Goal: Task Accomplishment & Management: Use online tool/utility

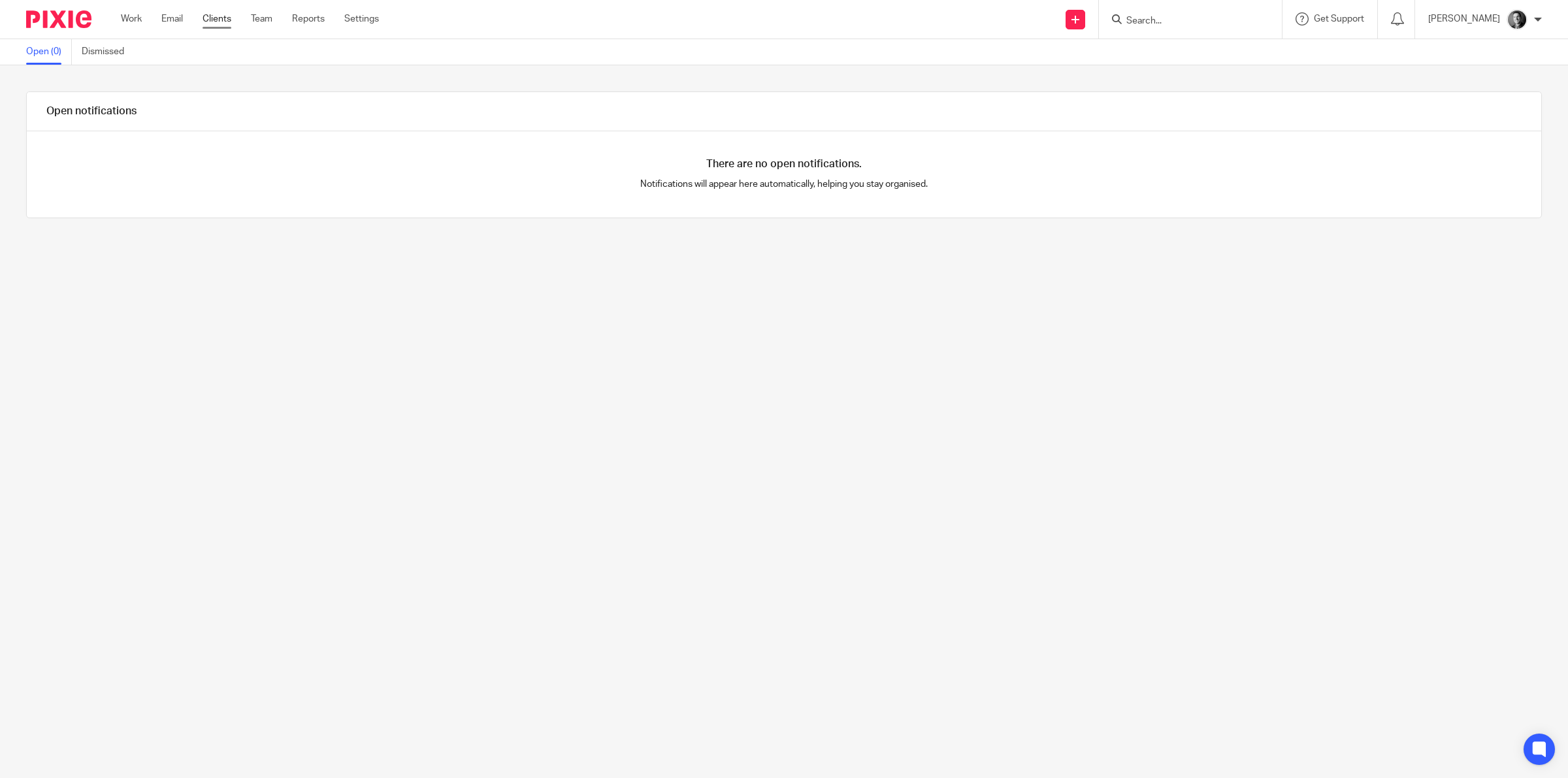
click at [227, 17] on link "Clients" at bounding box center [216, 19] width 28 height 13
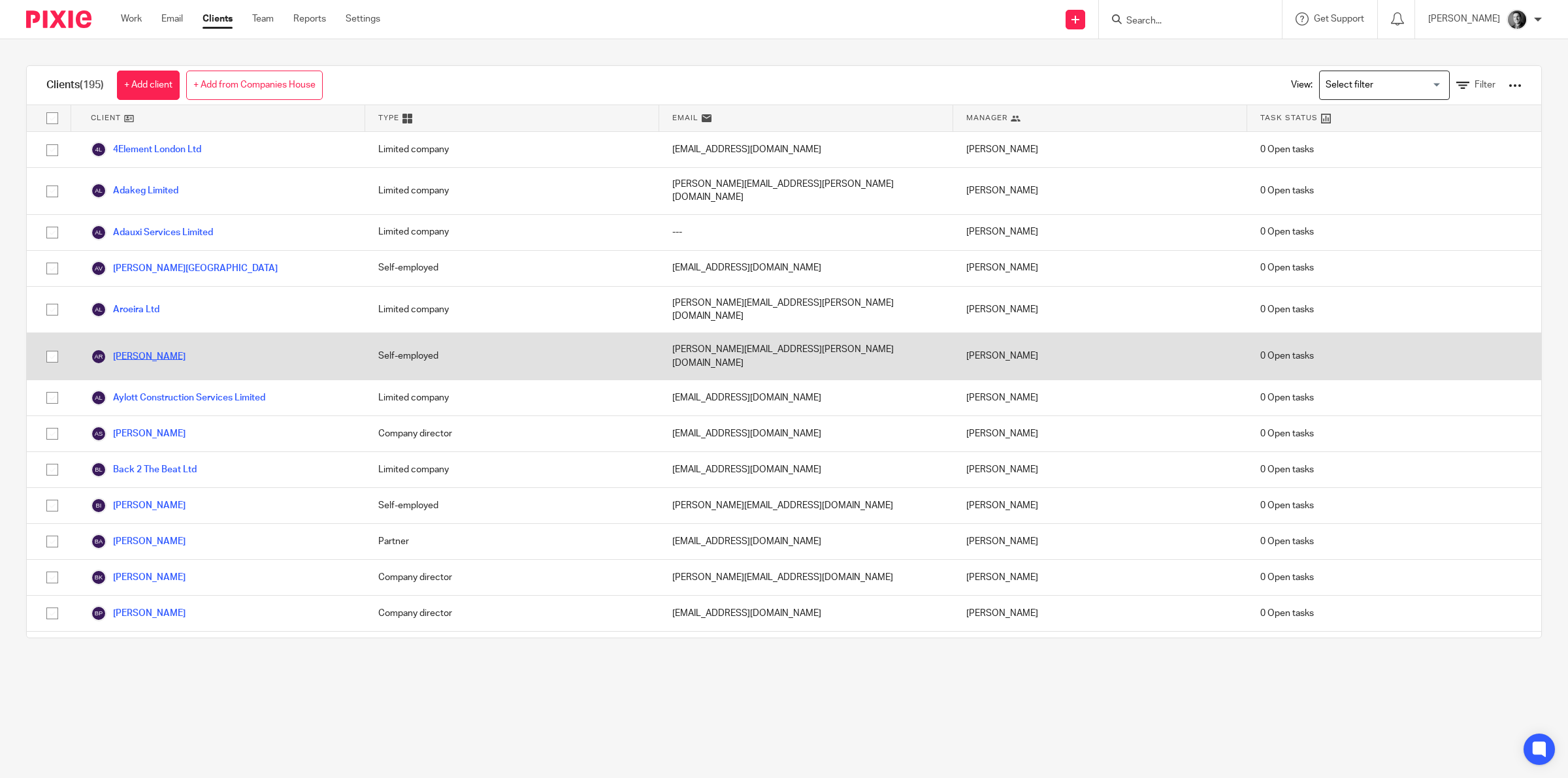
click at [168, 349] on link "[PERSON_NAME]" at bounding box center [137, 357] width 94 height 16
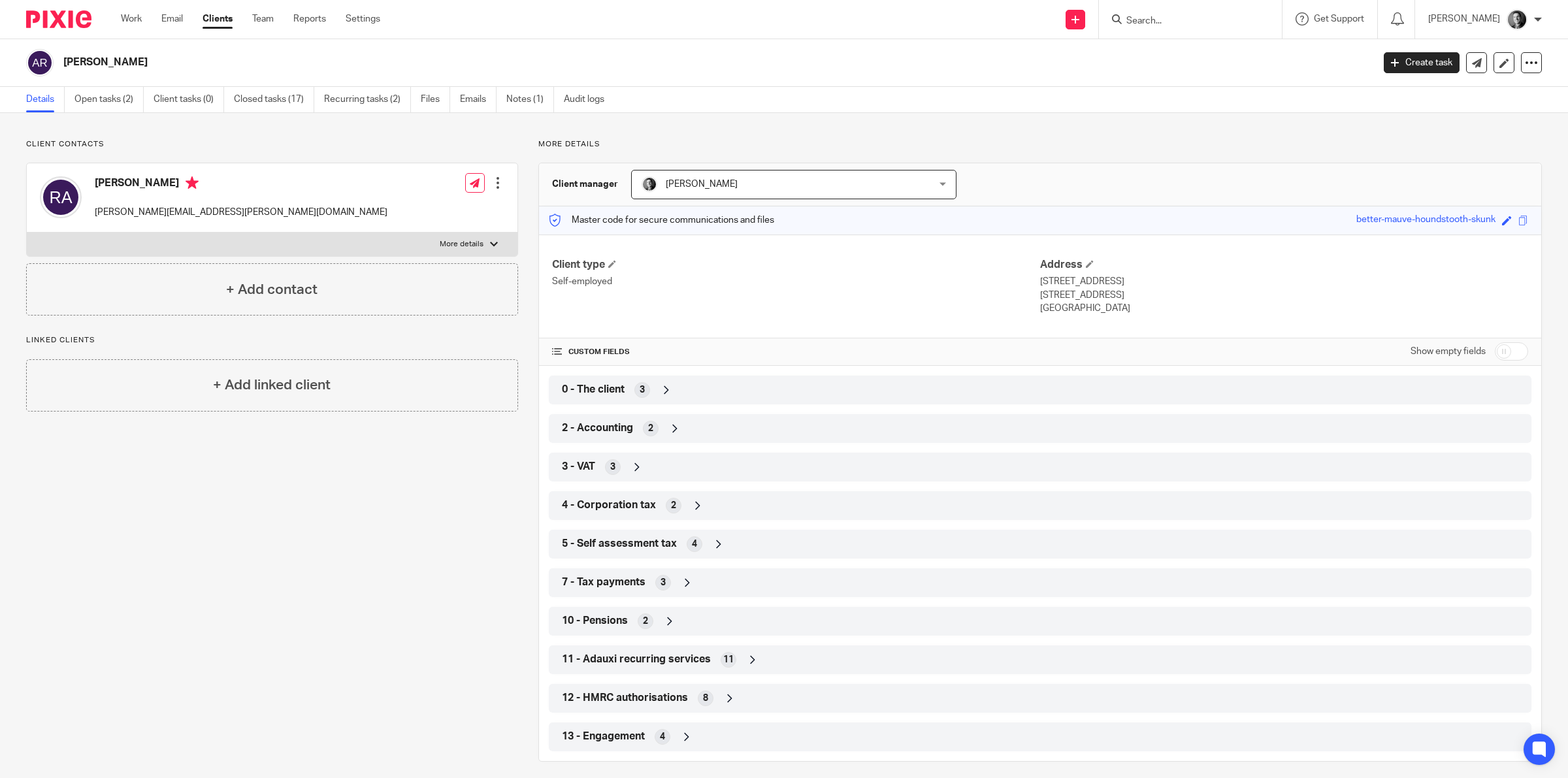
click at [712, 540] on icon at bounding box center [718, 544] width 13 height 13
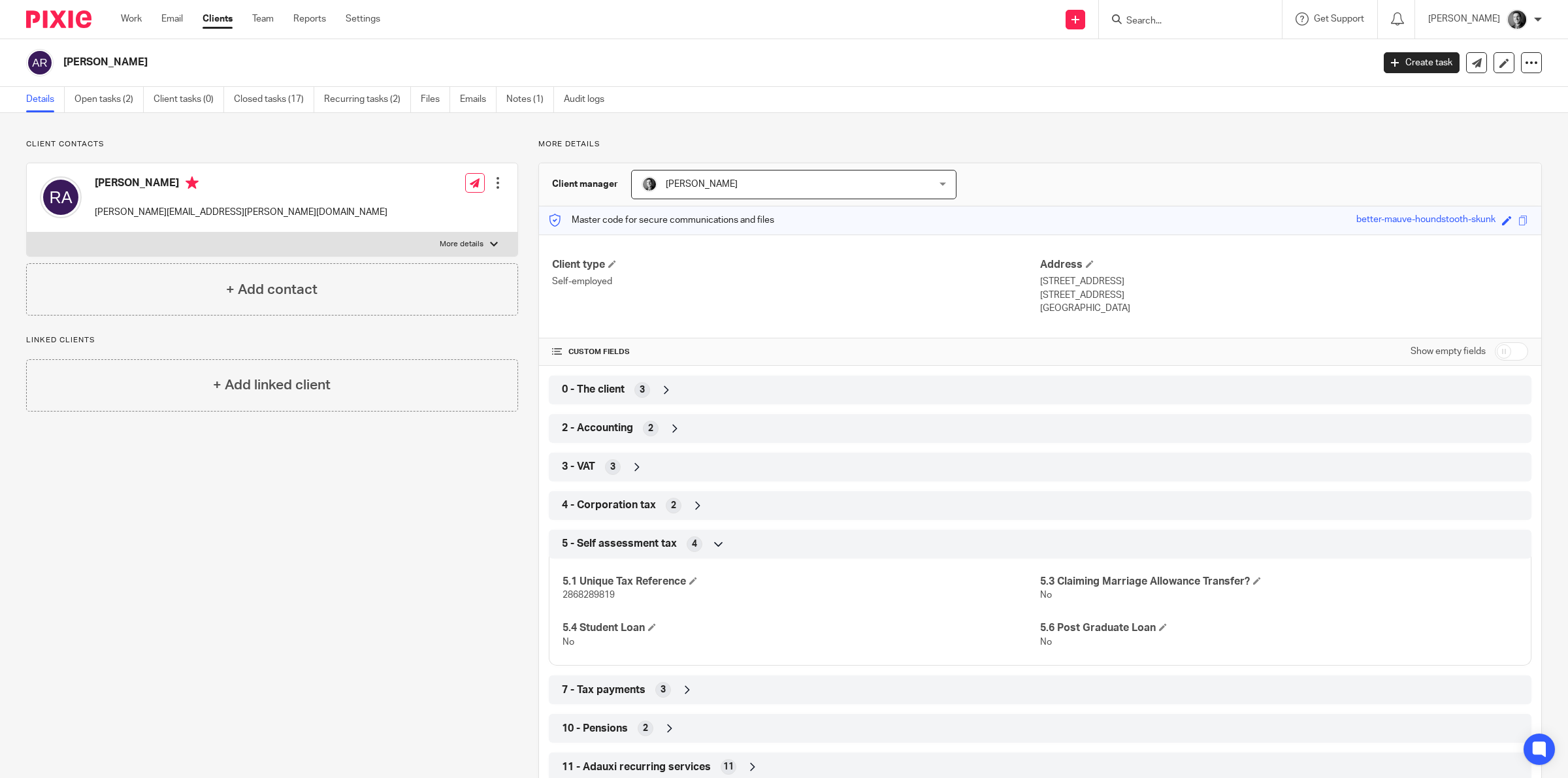
click at [713, 540] on icon at bounding box center [718, 544] width 13 height 13
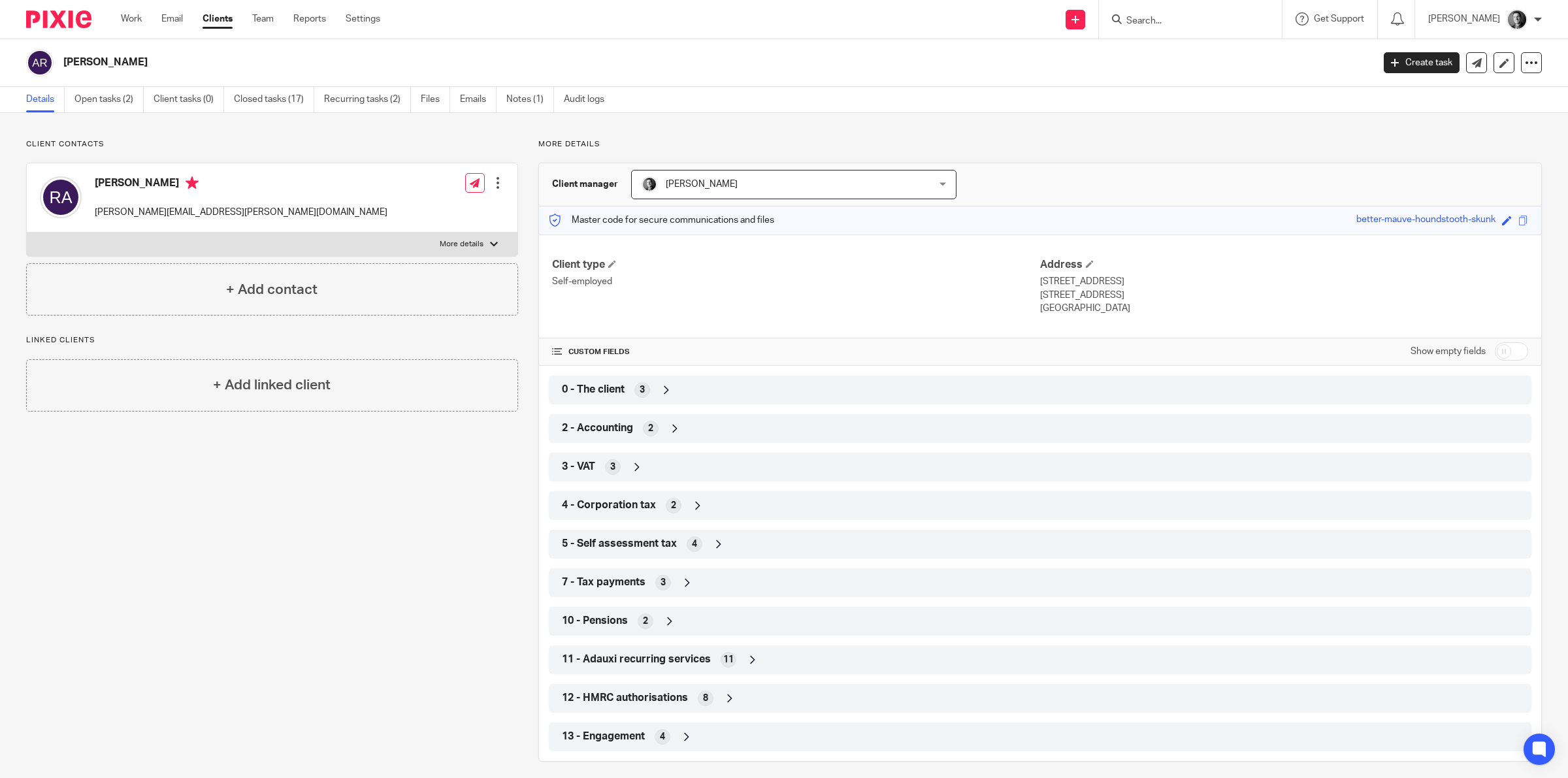
click at [680, 585] on icon at bounding box center [686, 583] width 13 height 13
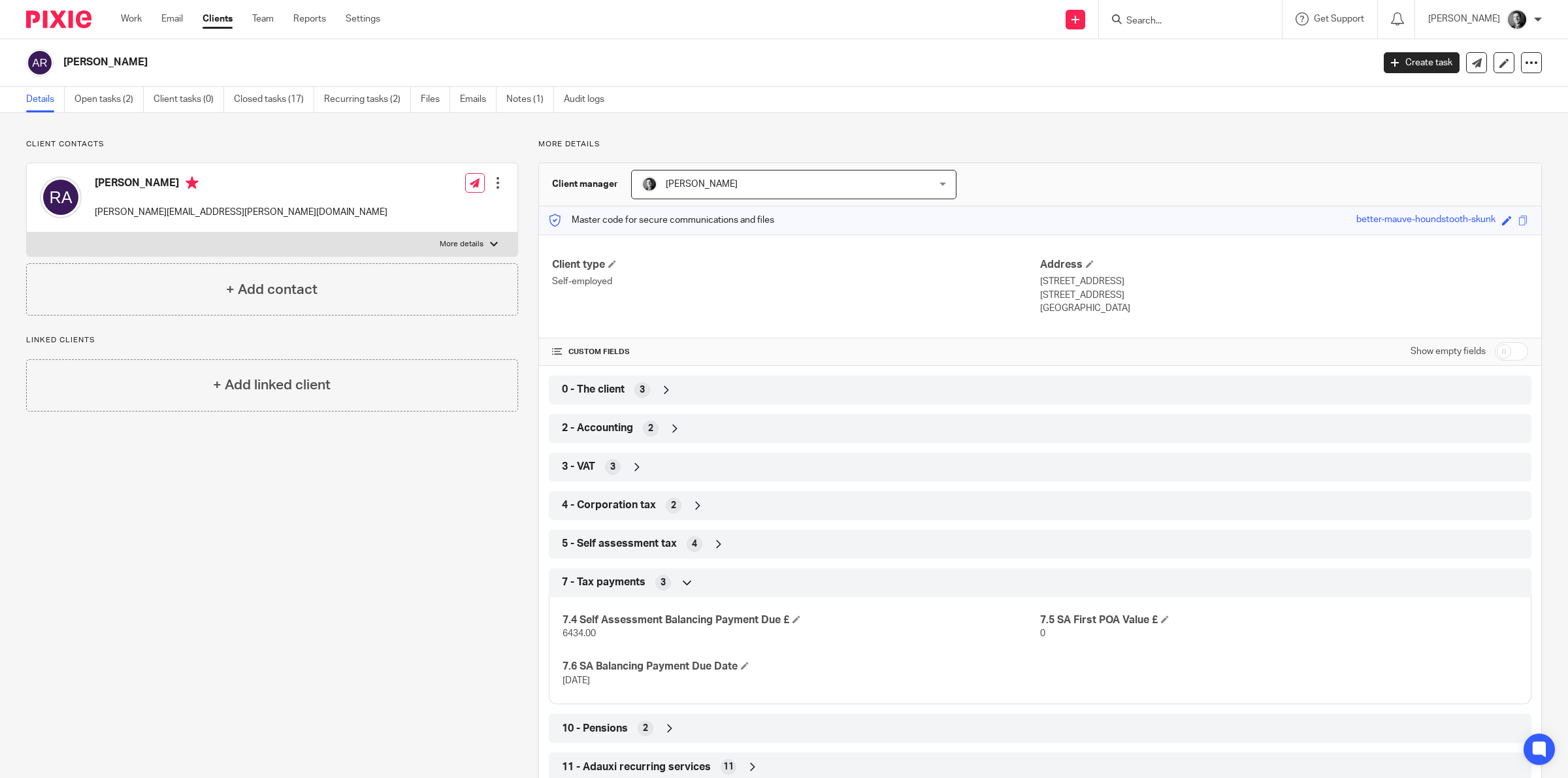
scroll to position [118, 0]
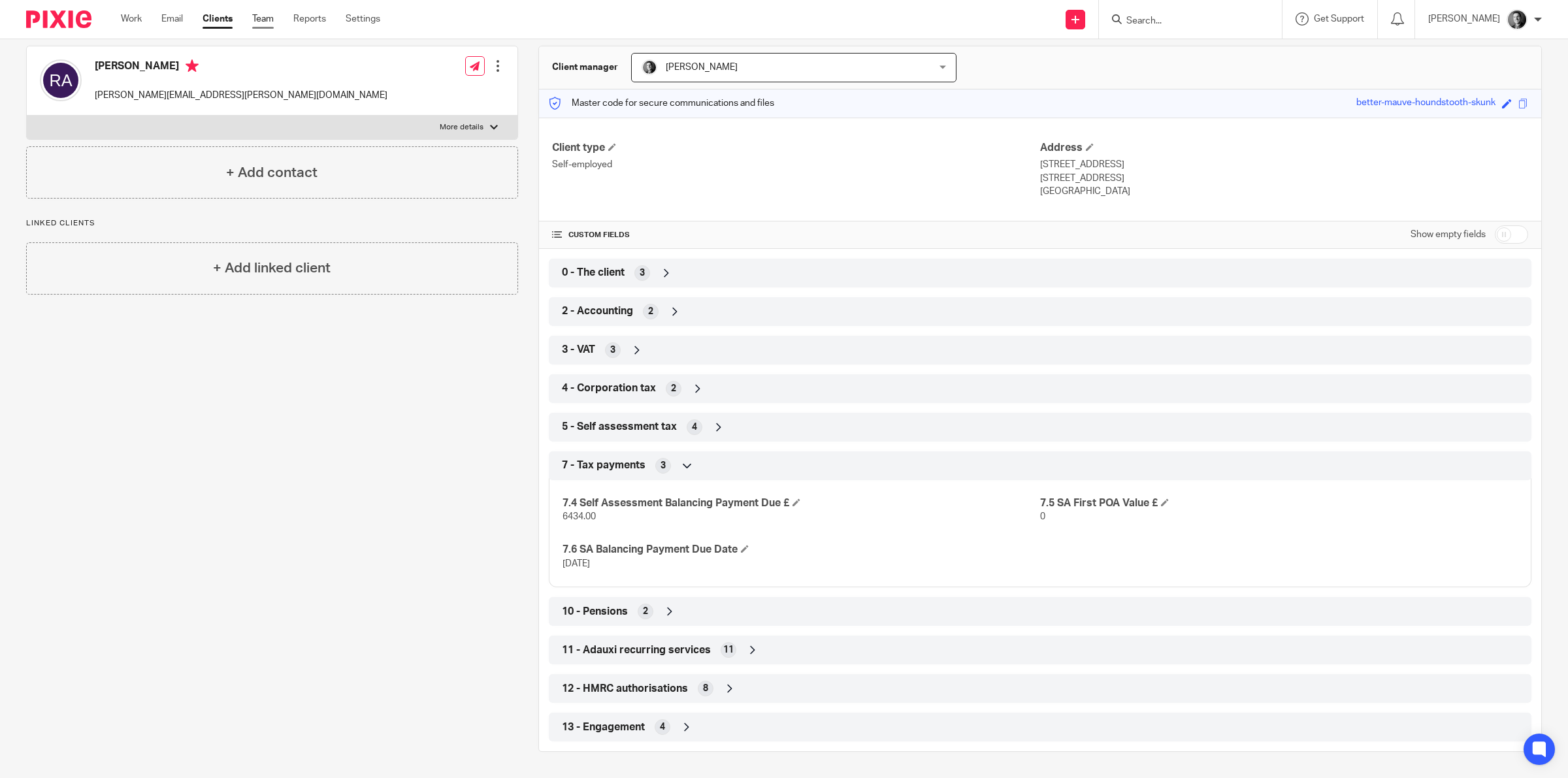
click at [268, 17] on link "Team" at bounding box center [263, 19] width 22 height 13
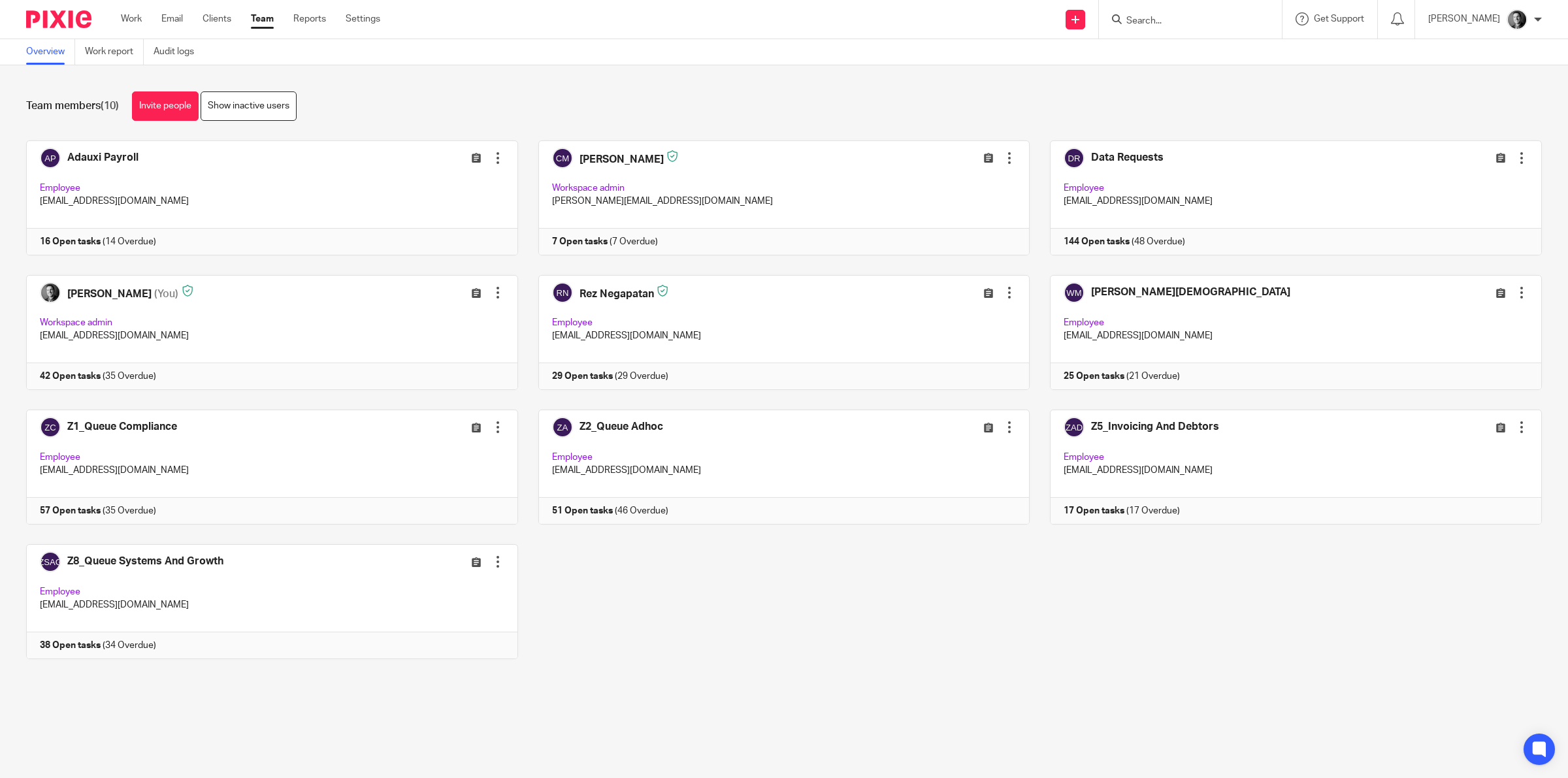
click at [530, 112] on div "Team members (10) Invite people Show inactive users" at bounding box center [784, 106] width 1516 height 29
click at [572, 159] on link at bounding box center [775, 197] width 513 height 115
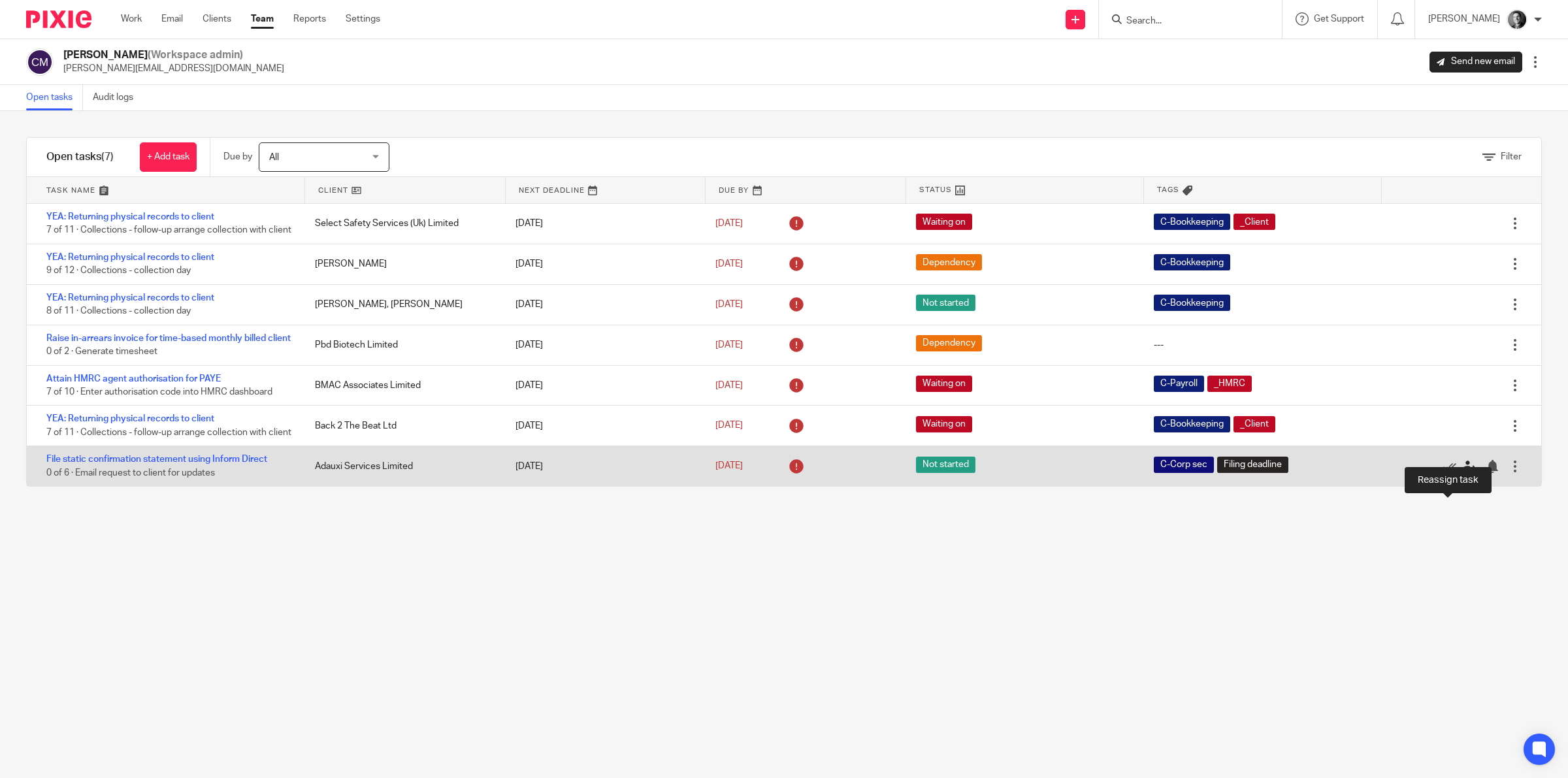
click at [1463, 473] on icon at bounding box center [1469, 466] width 13 height 13
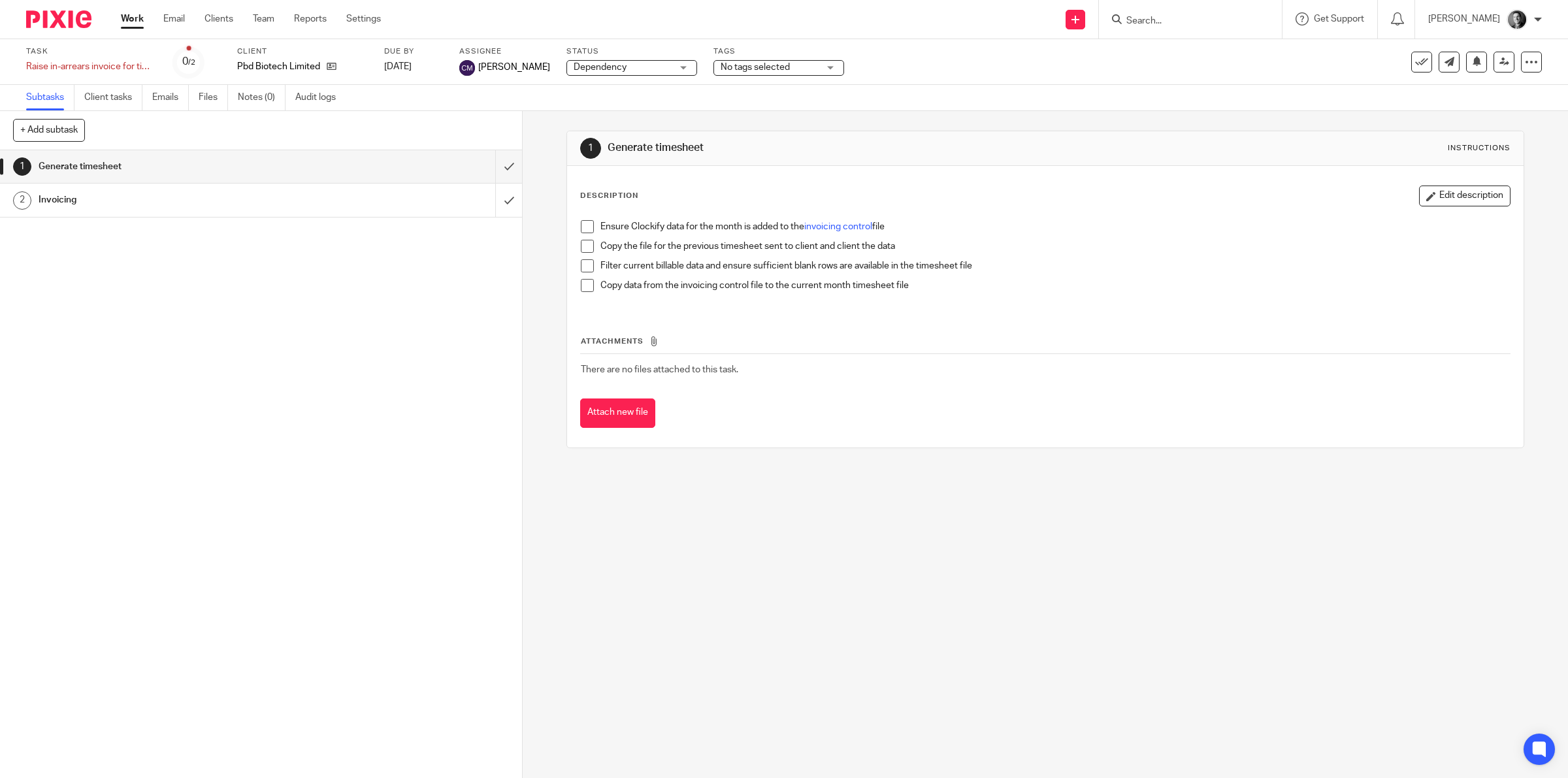
click at [789, 72] on span "No tags selected" at bounding box center [770, 68] width 98 height 14
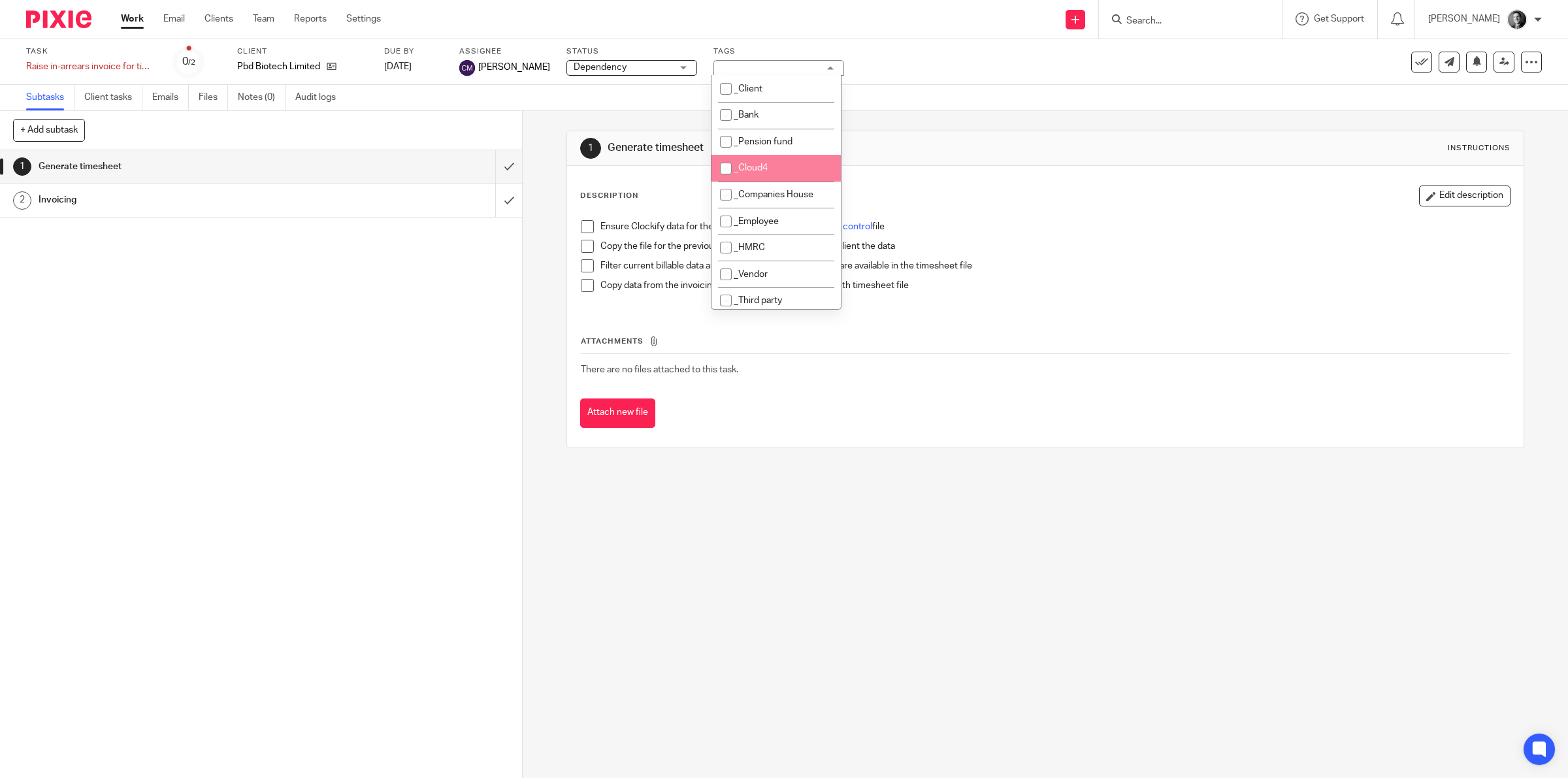
scroll to position [204, 0]
click at [776, 124] on span "_Cancelled" at bounding box center [756, 123] width 46 height 9
checkbox input "true"
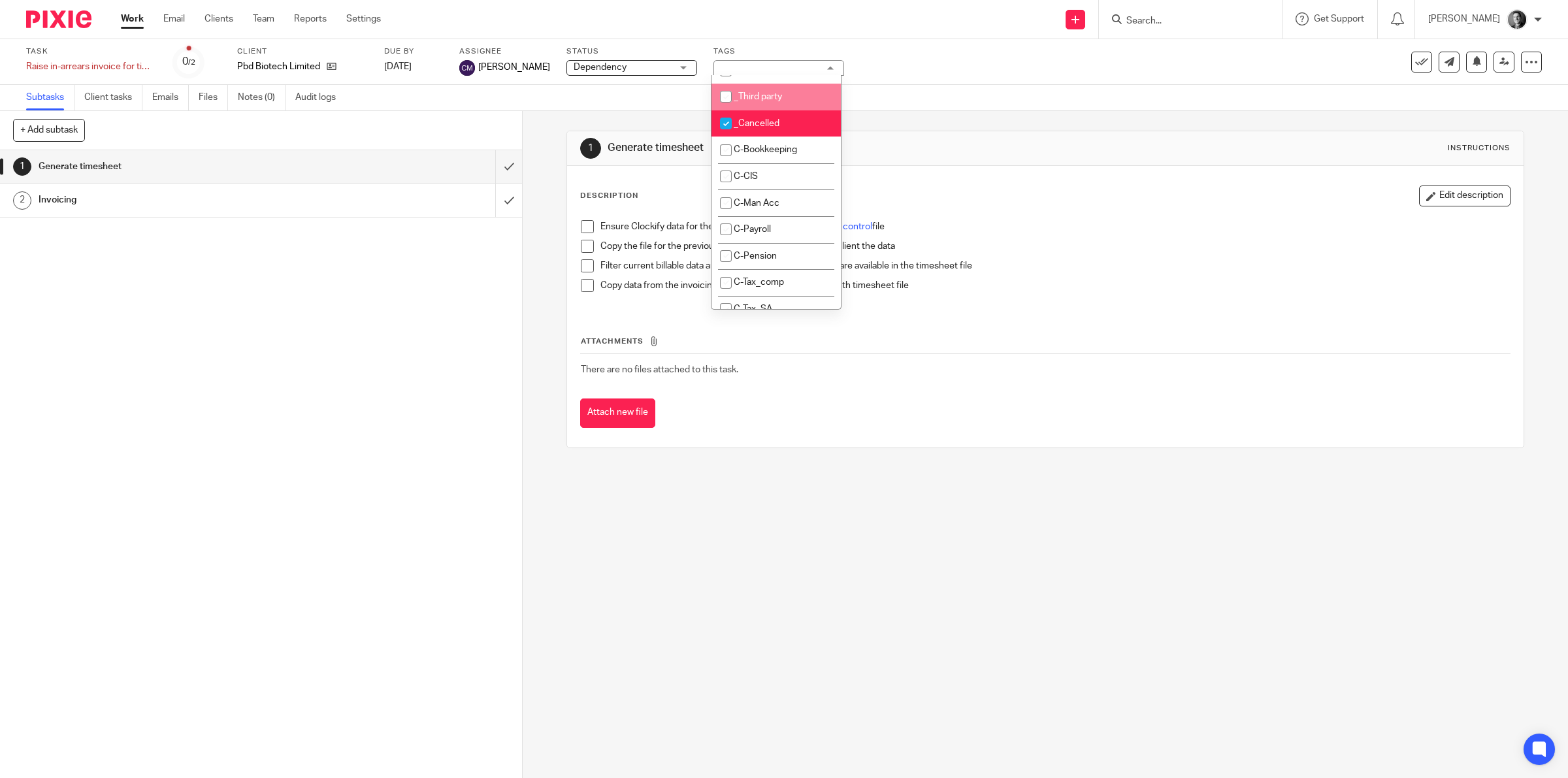
click at [890, 71] on div "Task Raise in-arrears invoice for time-based monthly billed client Save Raise i…" at bounding box center [658, 62] width 1263 height 31
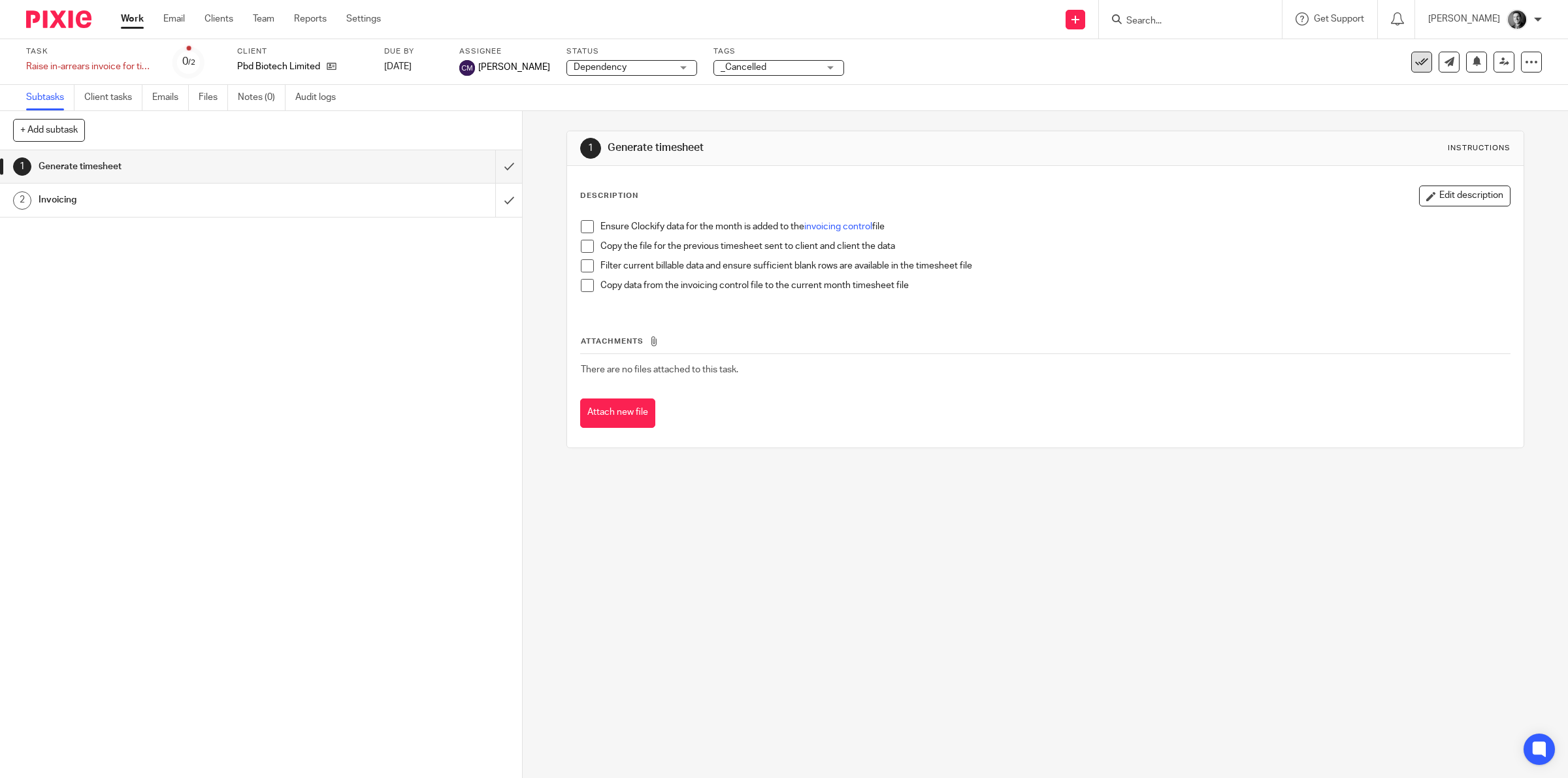
click at [1415, 61] on icon at bounding box center [1421, 62] width 13 height 13
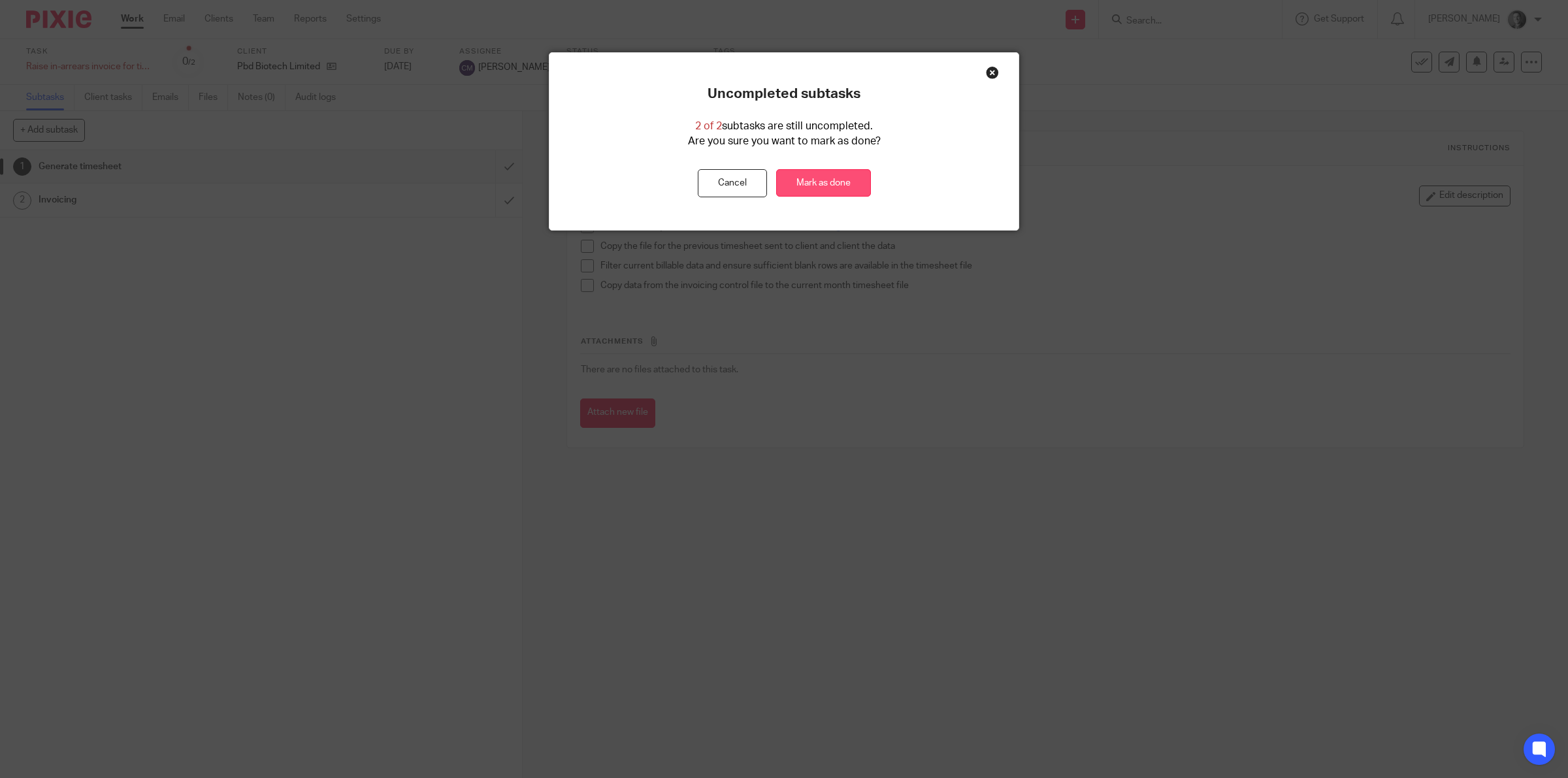
click at [843, 180] on link "Mark as done" at bounding box center [823, 183] width 94 height 28
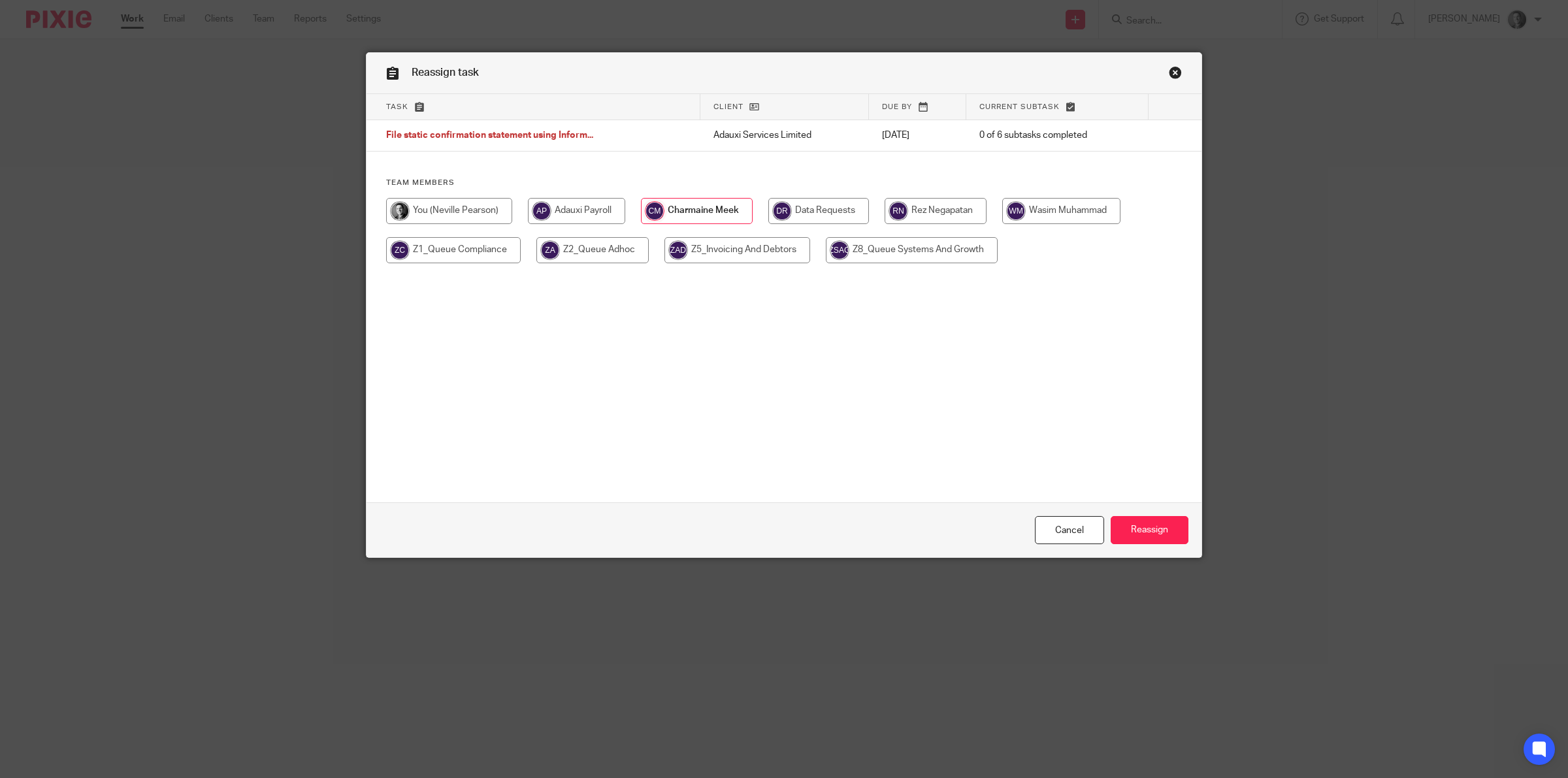
drag, startPoint x: 471, startPoint y: 212, endPoint x: 495, endPoint y: 218, distance: 24.7
click at [470, 212] on input "radio" at bounding box center [449, 211] width 126 height 27
radio input "true"
click at [1176, 532] on input "Reassign" at bounding box center [1149, 530] width 78 height 28
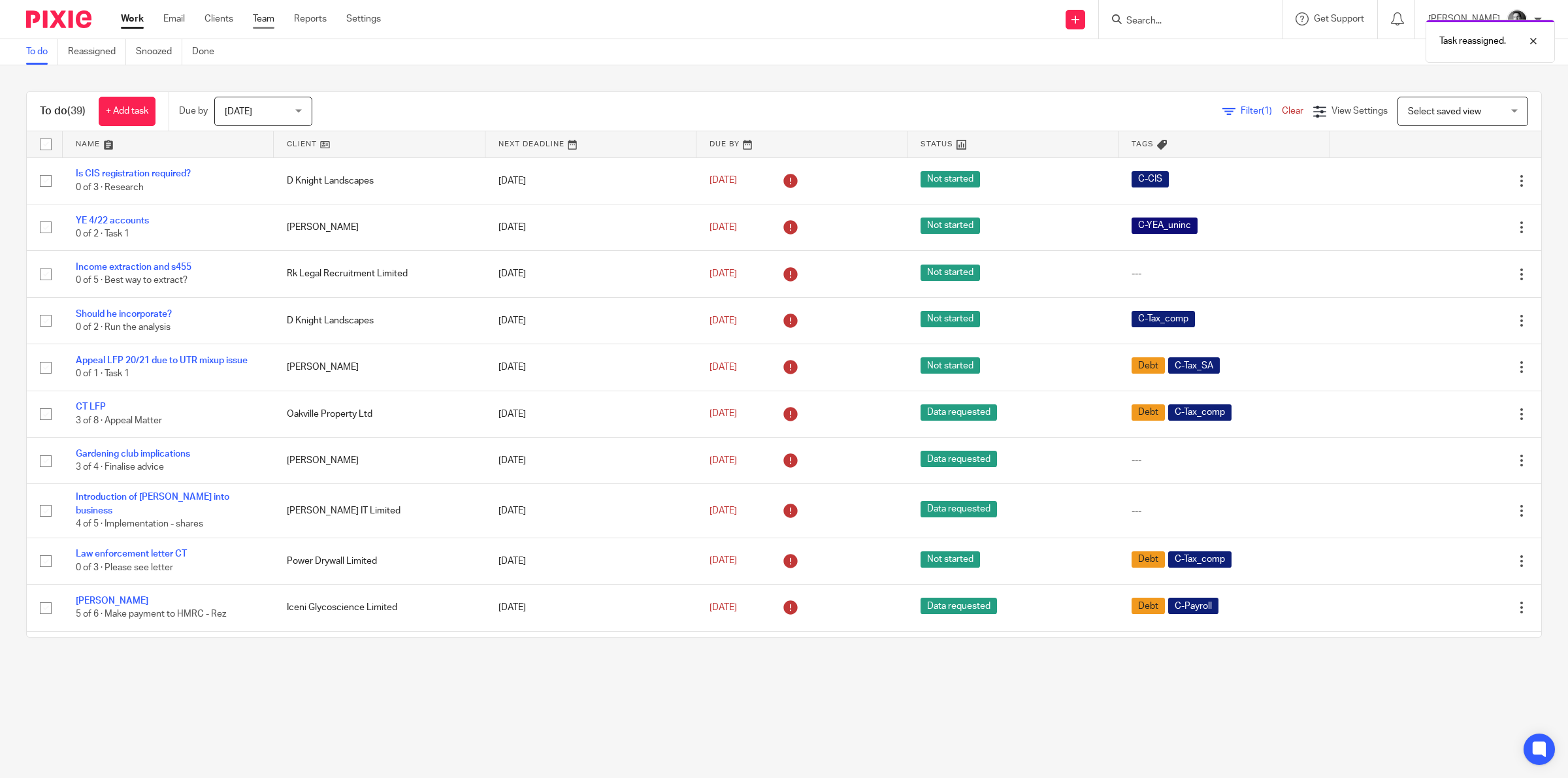
click at [260, 17] on link "Team" at bounding box center [263, 19] width 22 height 13
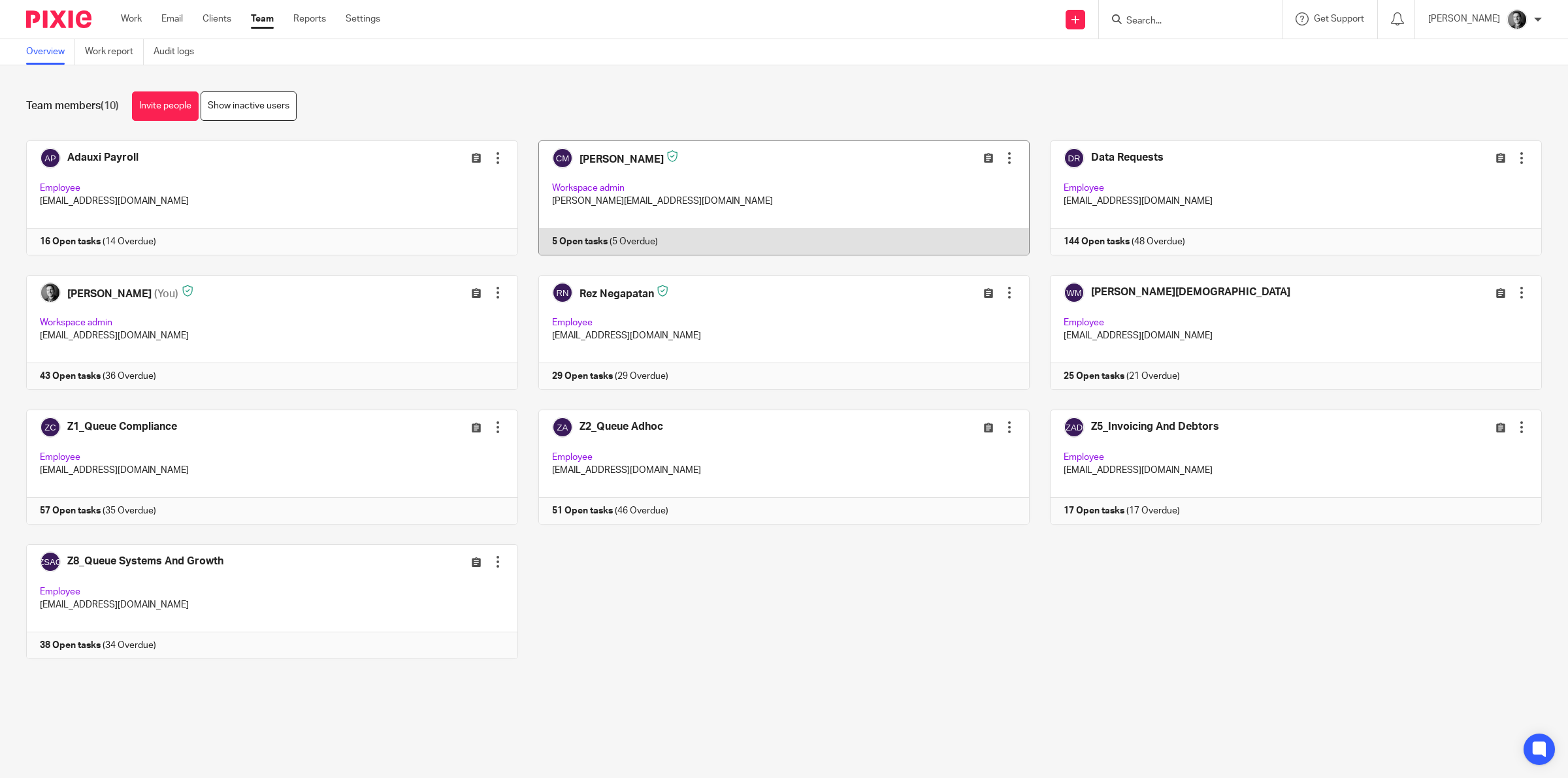
click at [622, 168] on link at bounding box center [775, 197] width 513 height 115
